Goal: Obtain resource: Obtain resource

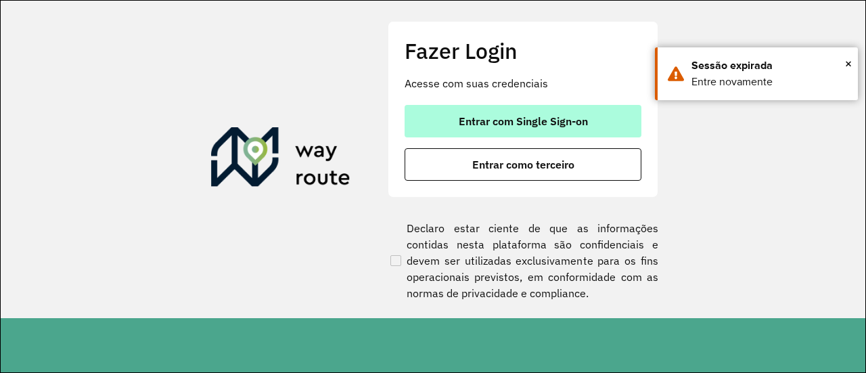
click at [491, 110] on button "Entrar com Single Sign-on" at bounding box center [522, 121] width 237 height 32
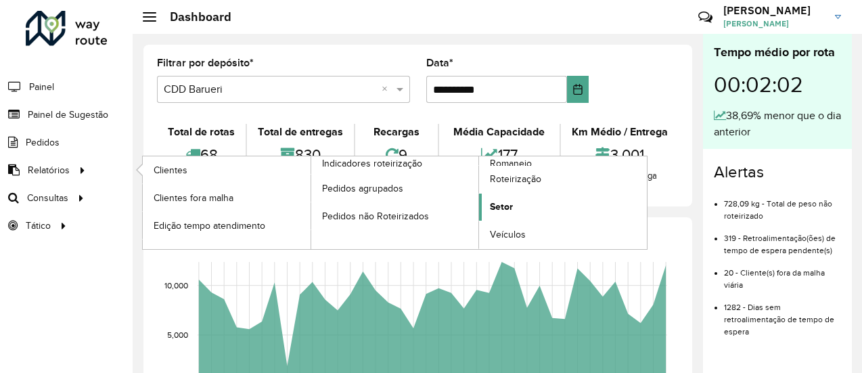
click at [525, 204] on link "Setor" at bounding box center [563, 206] width 168 height 27
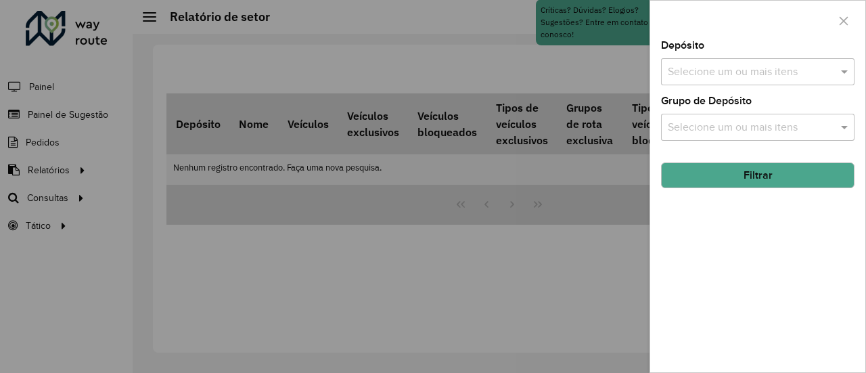
click at [743, 77] on input "text" at bounding box center [750, 72] width 173 height 16
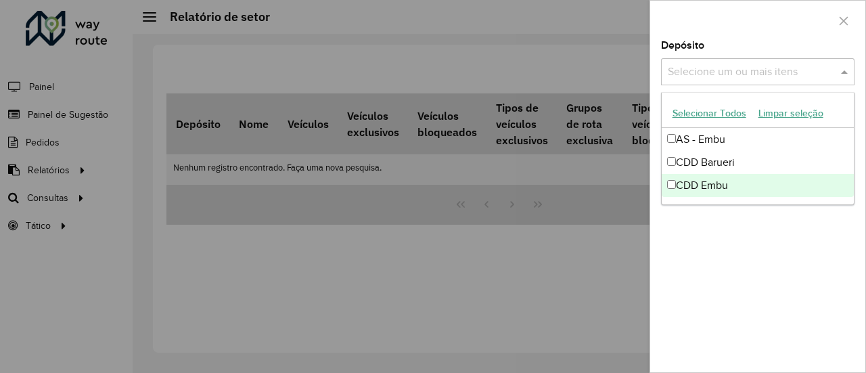
click at [702, 179] on div "CDD Embu" at bounding box center [757, 185] width 193 height 23
click at [741, 240] on div "Depósito Selecione um ou mais itens CDD Embu × × Grupo de Depósito Selecione um…" at bounding box center [757, 206] width 215 height 331
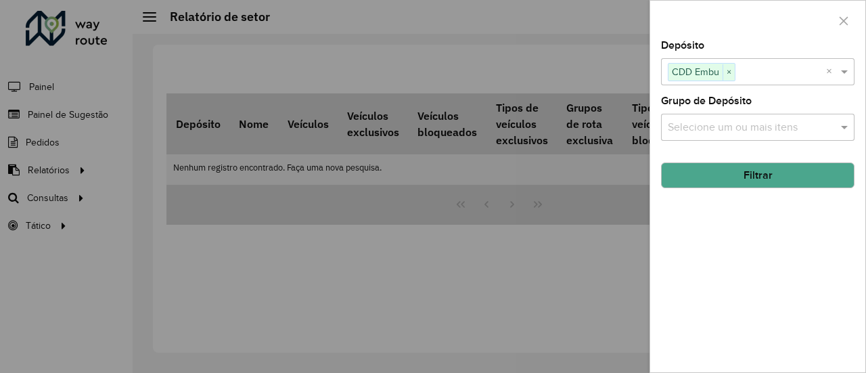
click at [732, 122] on input "text" at bounding box center [750, 128] width 173 height 16
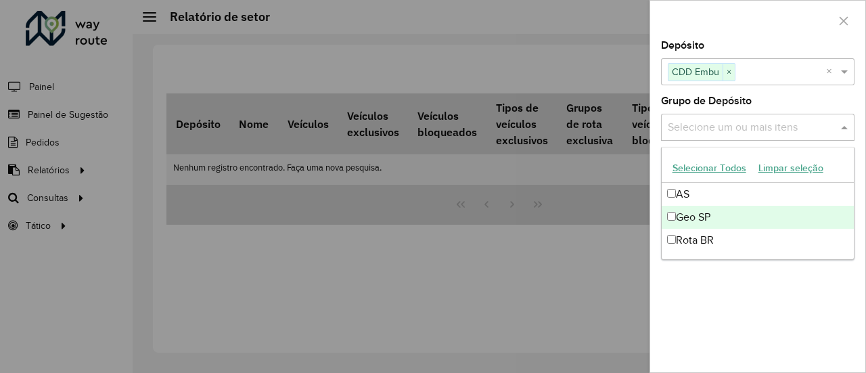
click at [710, 215] on div "Geo SP" at bounding box center [757, 217] width 193 height 23
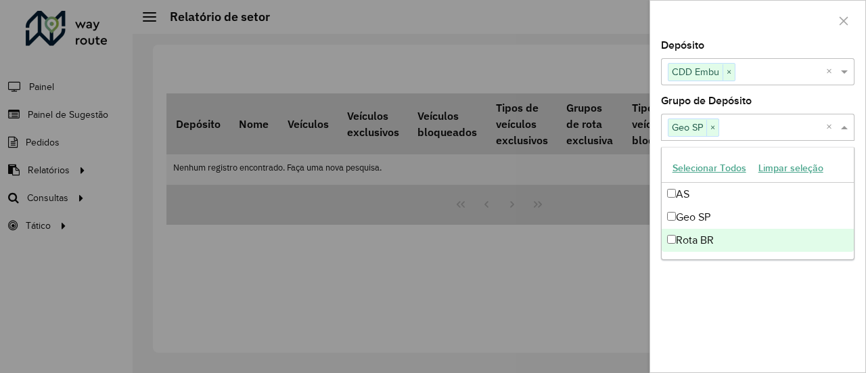
click at [745, 275] on div "Depósito Selecione um ou mais itens CDD Embu × × Grupo de Depósito Selecione um…" at bounding box center [757, 206] width 215 height 331
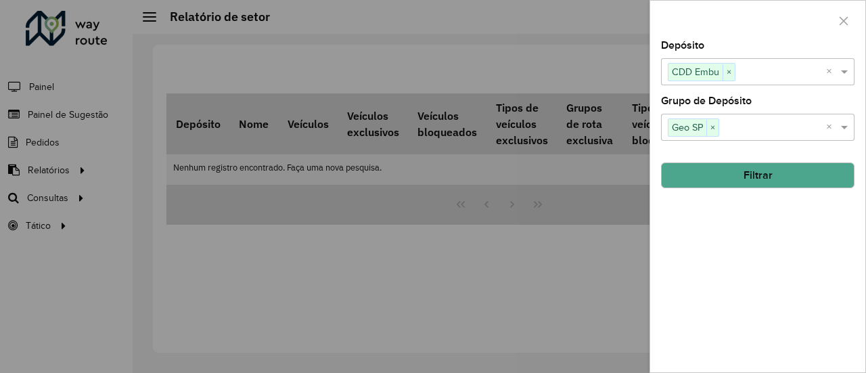
click at [764, 172] on button "Filtrar" at bounding box center [757, 175] width 193 height 26
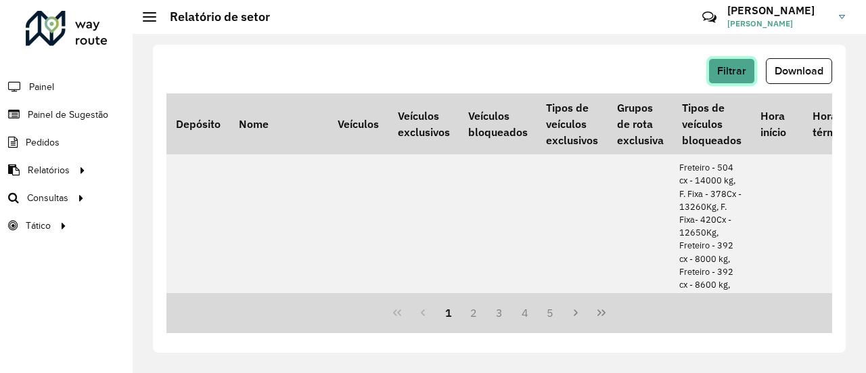
click at [724, 74] on span "Filtrar" at bounding box center [731, 70] width 29 height 11
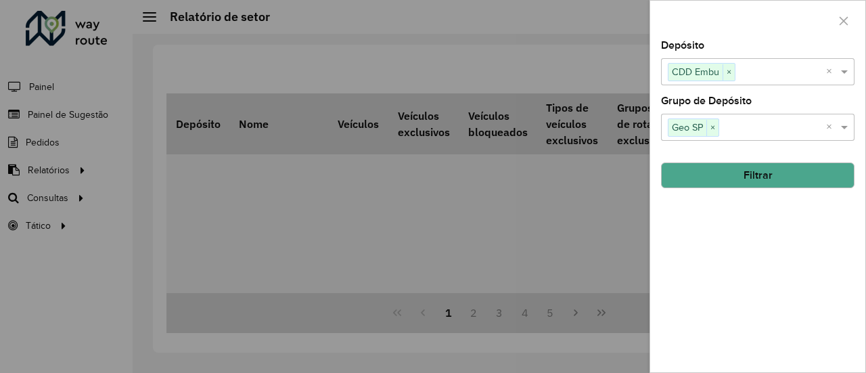
click at [605, 58] on div at bounding box center [433, 186] width 866 height 373
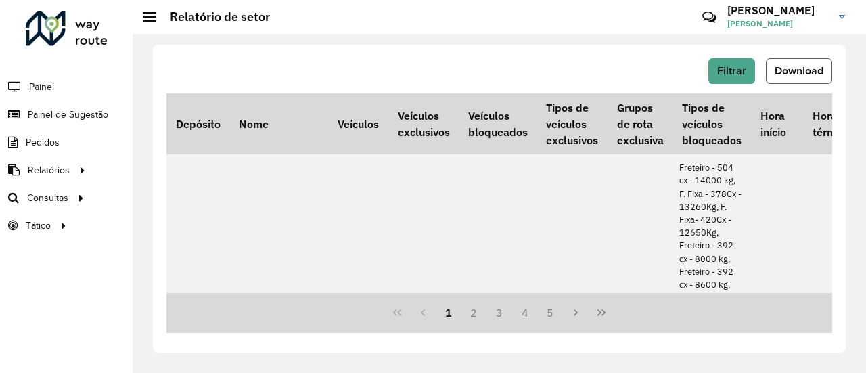
click at [798, 66] on span "Download" at bounding box center [798, 70] width 49 height 11
